Goal: Information Seeking & Learning: Learn about a topic

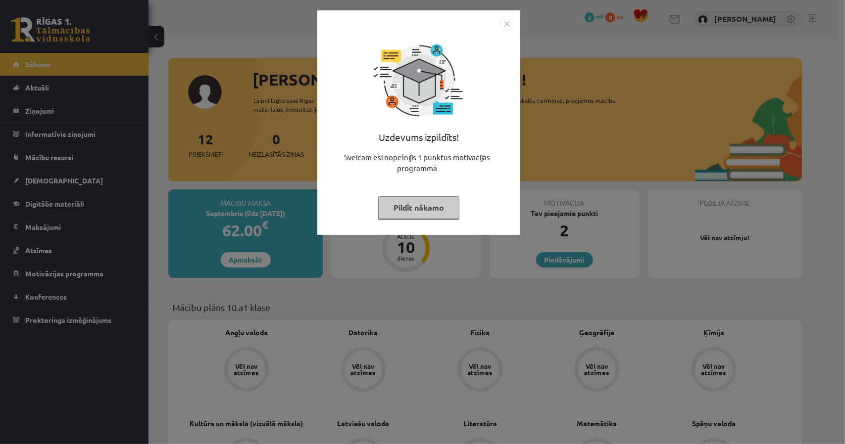
click at [506, 26] on img "Close" at bounding box center [506, 23] width 15 height 15
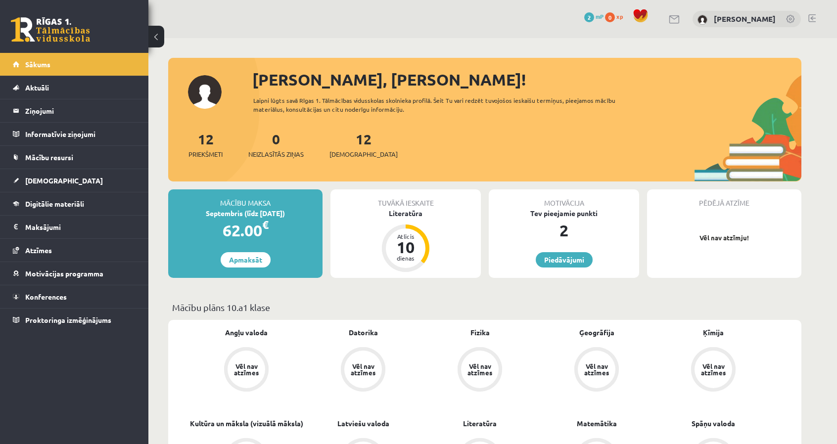
click at [551, 251] on div "Motivācija Tev pieejamie punkti 2 Piedāvājumi" at bounding box center [564, 234] width 150 height 89
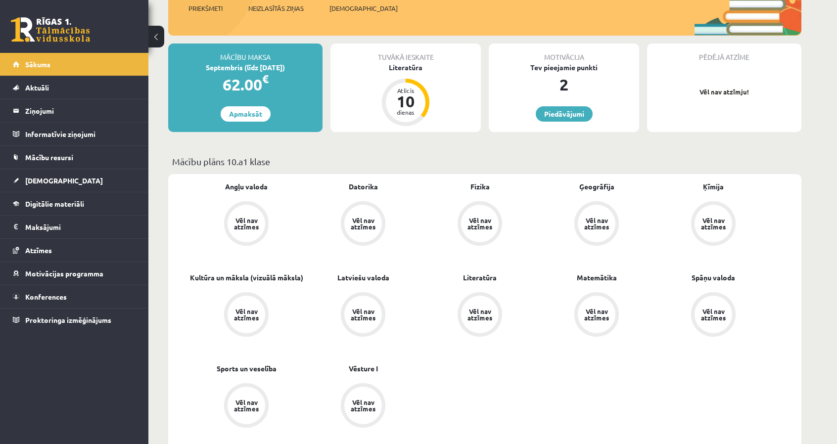
scroll to position [148, 0]
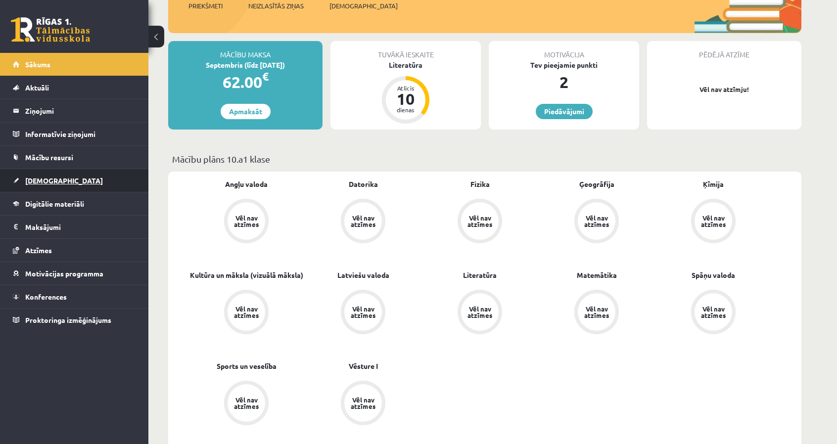
click at [78, 176] on link "[DEMOGRAPHIC_DATA]" at bounding box center [74, 180] width 123 height 23
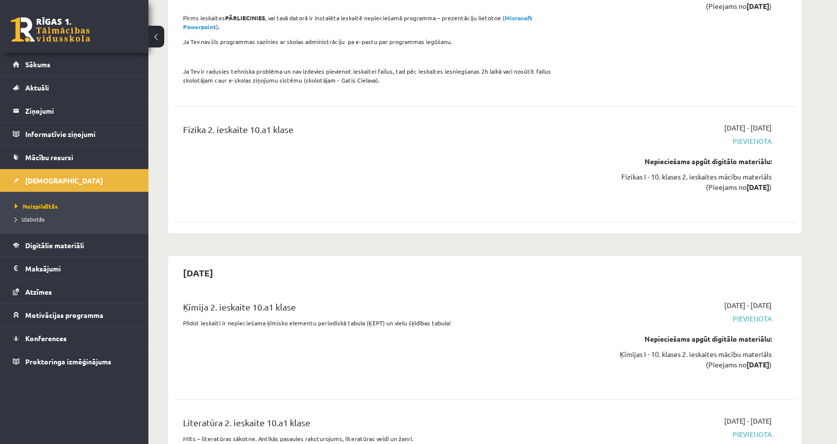
scroll to position [3414, 0]
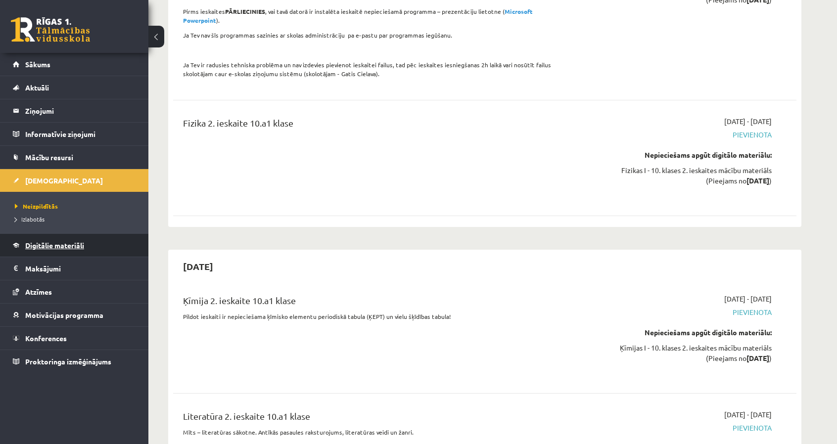
click at [44, 240] on link "Digitālie materiāli" at bounding box center [74, 245] width 123 height 23
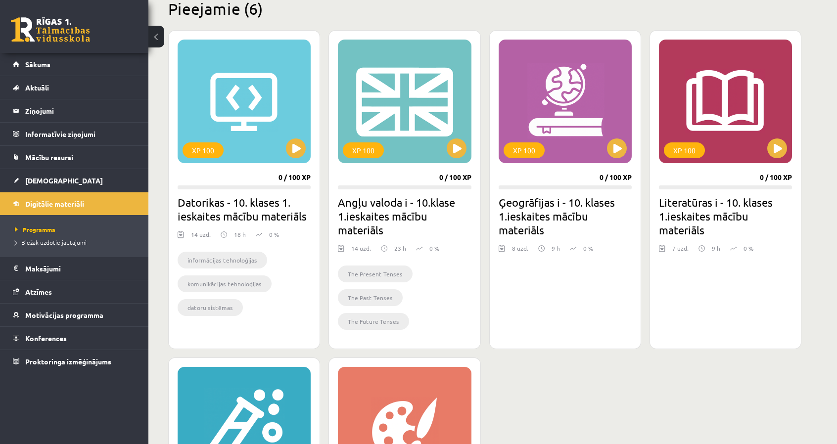
scroll to position [227, 0]
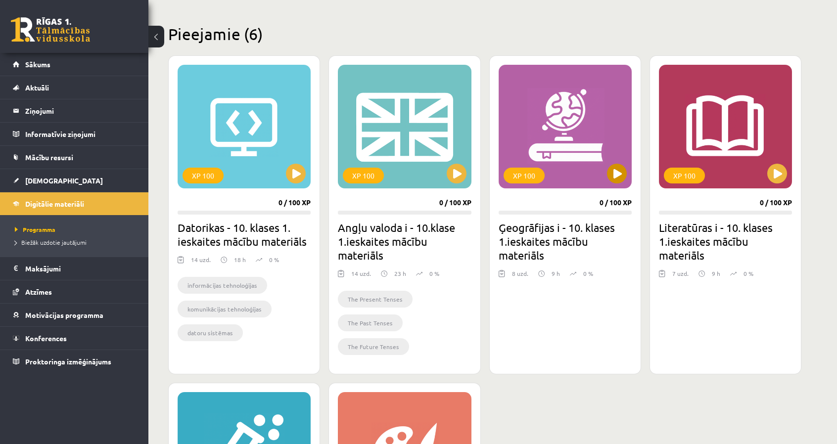
click at [584, 142] on div "XP 100" at bounding box center [565, 127] width 133 height 124
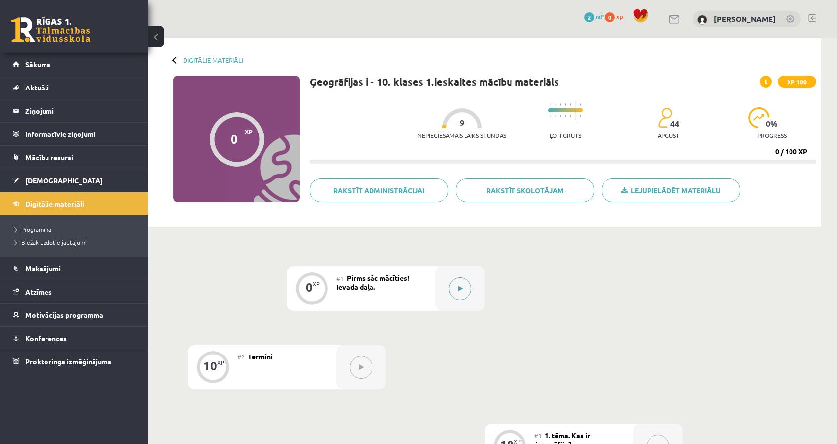
click at [461, 281] on button at bounding box center [460, 289] width 23 height 23
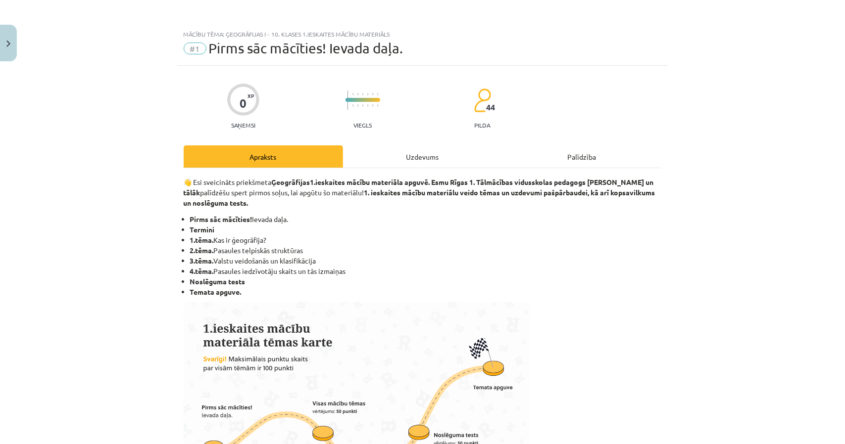
click at [415, 155] on div "Uzdevums" at bounding box center [422, 156] width 159 height 22
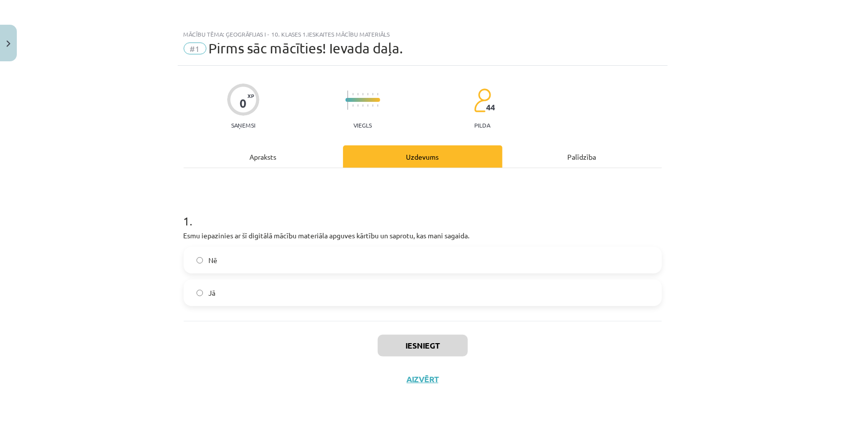
click at [541, 154] on div "Palīdzība" at bounding box center [581, 156] width 159 height 22
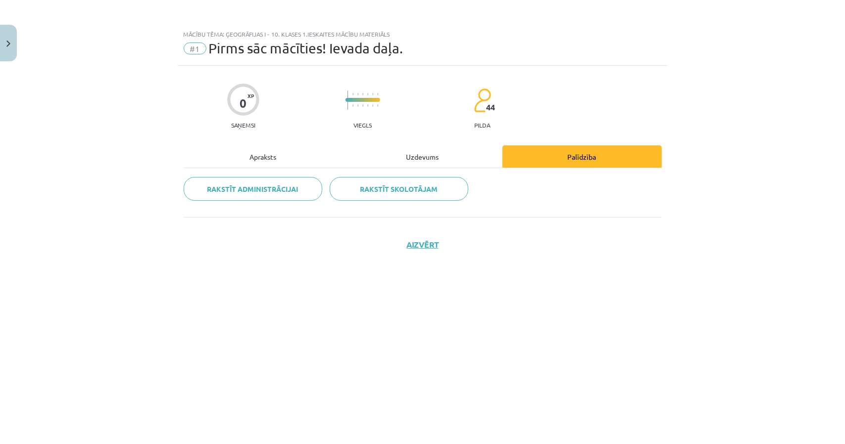
click at [395, 155] on div "Uzdevums" at bounding box center [422, 156] width 159 height 22
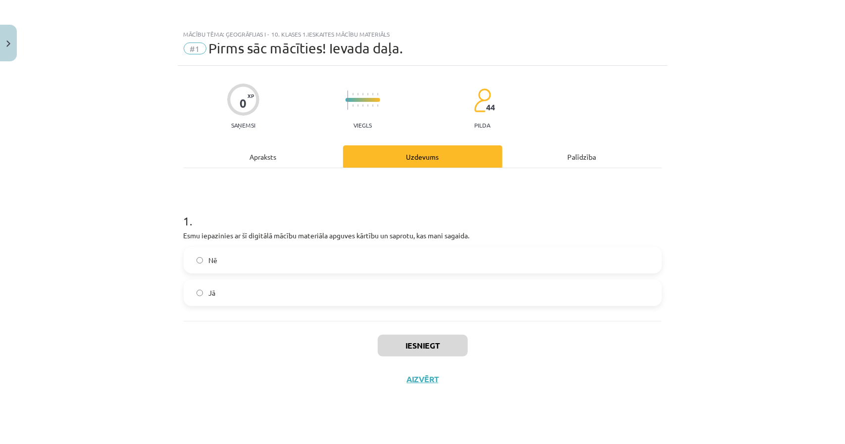
click at [263, 163] on div "Apraksts" at bounding box center [263, 156] width 159 height 22
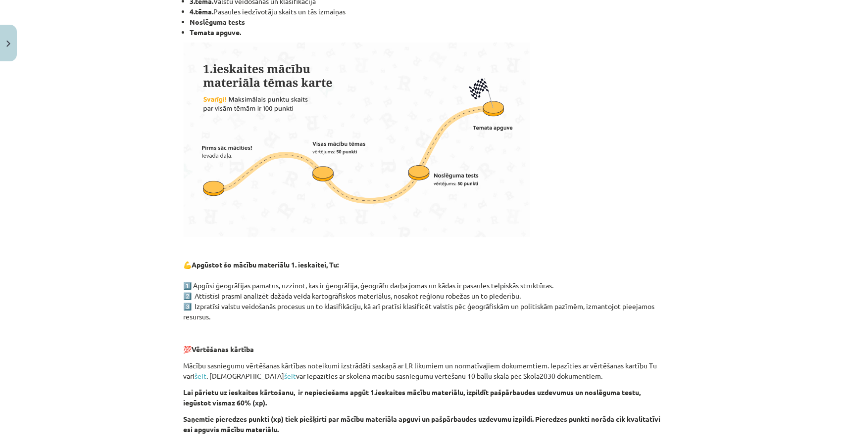
scroll to position [346, 0]
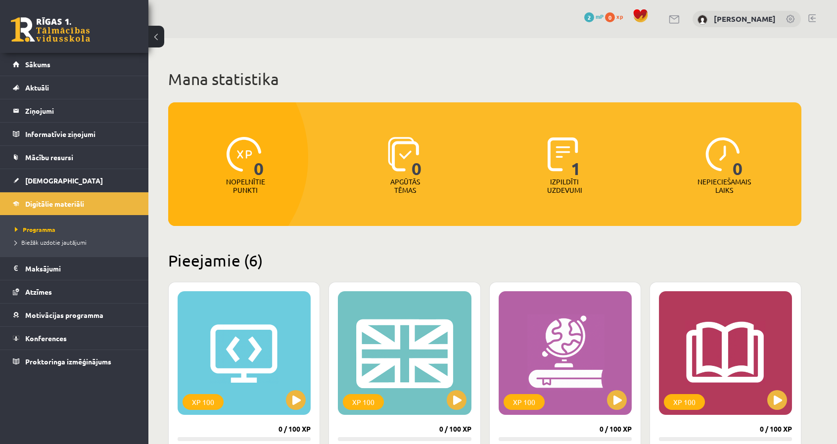
scroll to position [227, 0]
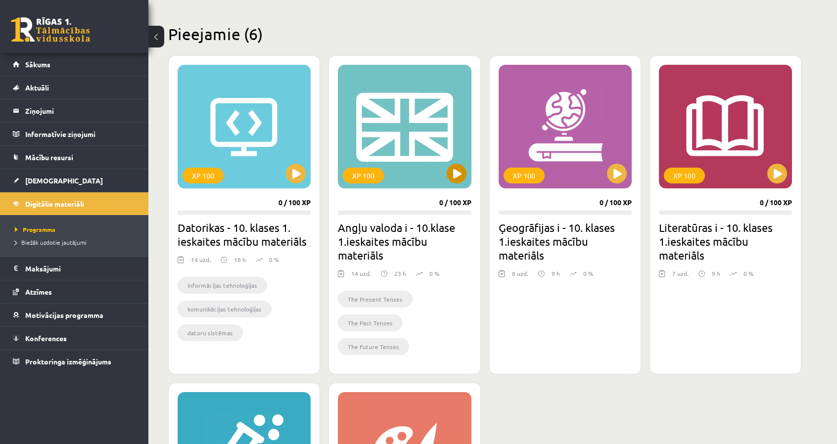
click at [458, 108] on div "XP 100" at bounding box center [404, 127] width 133 height 124
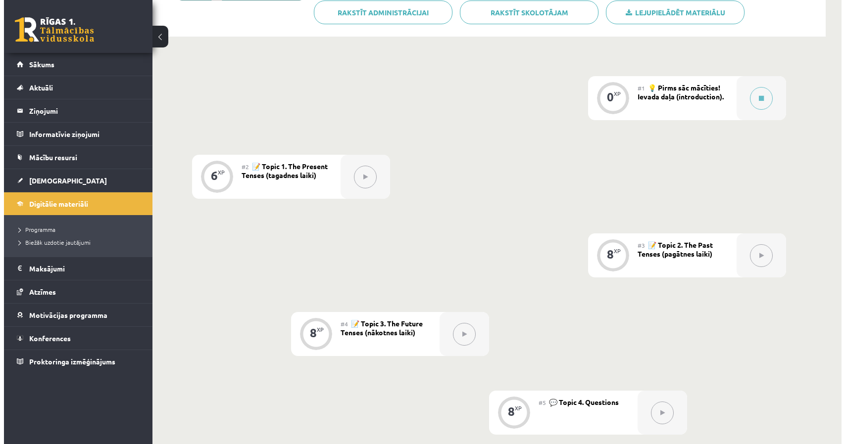
scroll to position [247, 0]
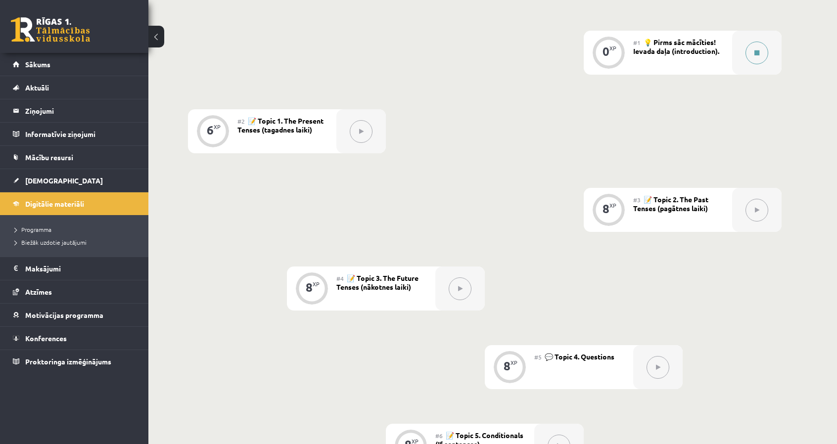
click at [755, 48] on button at bounding box center [757, 53] width 23 height 23
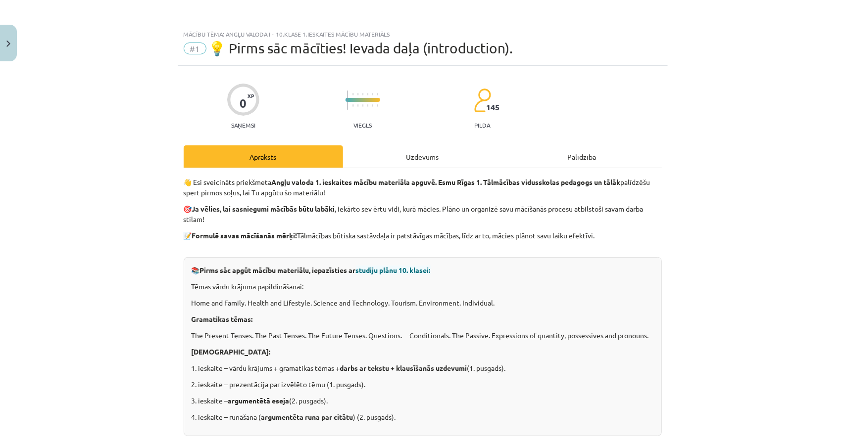
click at [439, 151] on div "Uzdevums" at bounding box center [422, 156] width 159 height 22
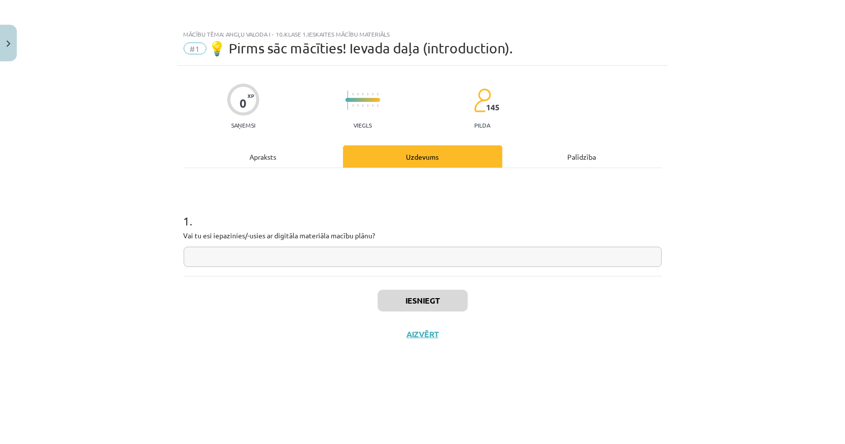
click at [532, 254] on input "text" at bounding box center [423, 257] width 478 height 20
click at [526, 200] on h1 "1 ." at bounding box center [423, 212] width 478 height 31
click at [548, 149] on div "Palīdzība" at bounding box center [581, 156] width 159 height 22
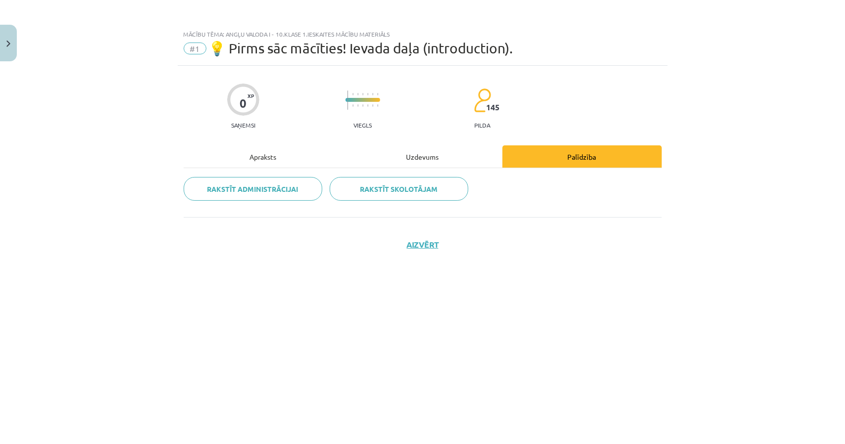
click at [466, 154] on div "Uzdevums" at bounding box center [422, 156] width 159 height 22
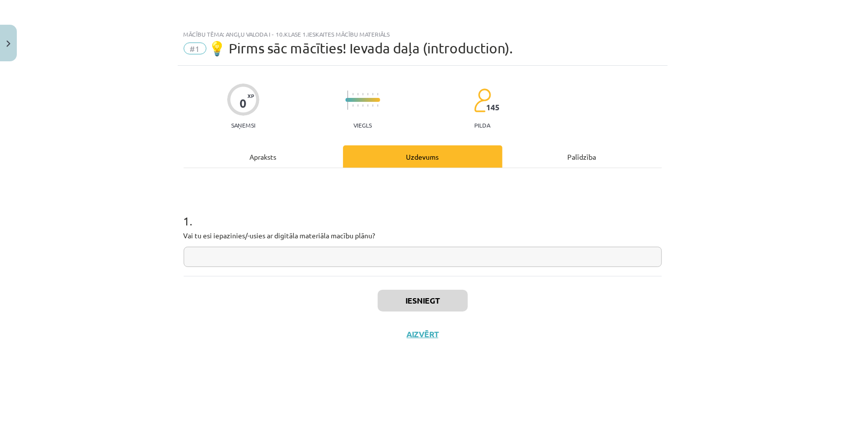
click at [316, 150] on div "Apraksts" at bounding box center [263, 156] width 159 height 22
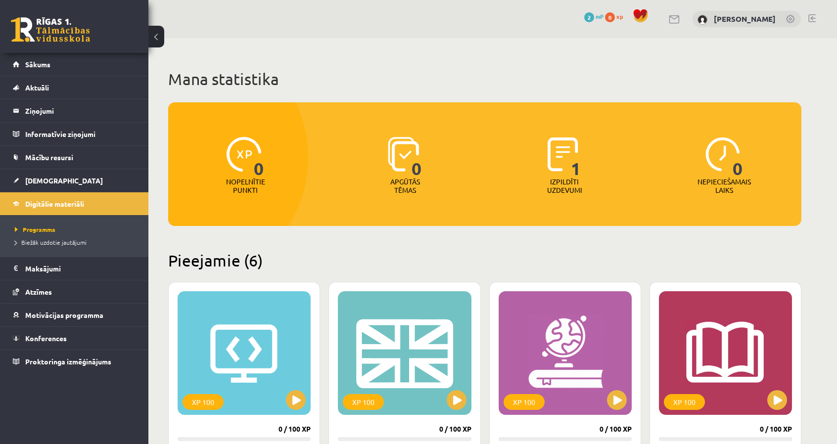
scroll to position [227, 0]
